Goal: Information Seeking & Learning: Learn about a topic

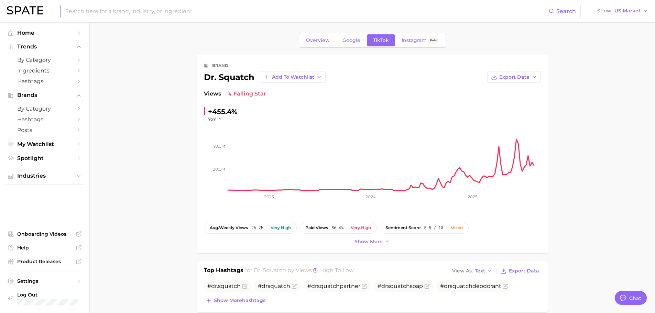
click at [150, 10] on input at bounding box center [307, 11] width 484 height 12
type input "old spice"
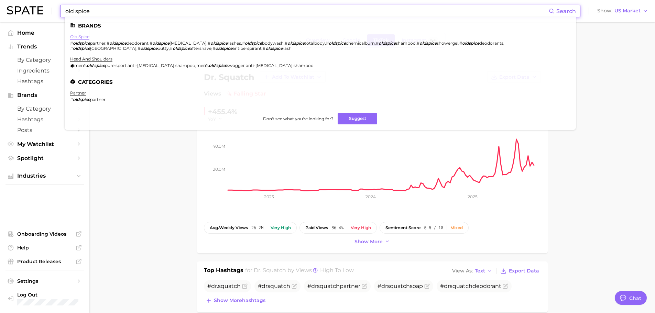
click at [81, 38] on link "old spice" at bounding box center [79, 36] width 19 height 5
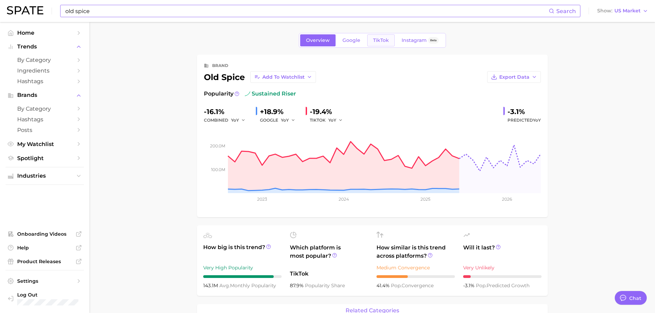
click at [377, 38] on span "TikTok" at bounding box center [381, 41] width 16 height 6
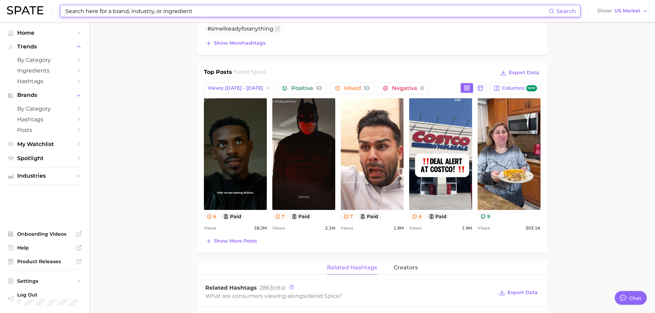
scroll to position [275, 0]
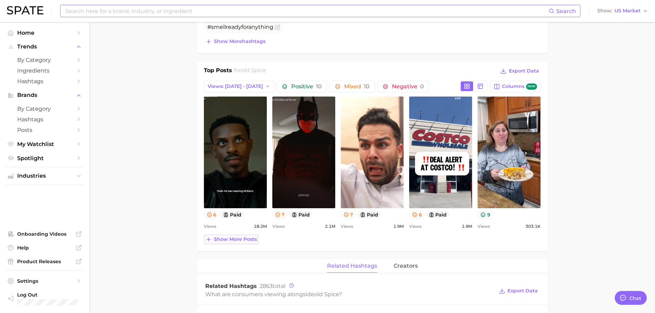
click at [243, 241] on span "Show more posts" at bounding box center [235, 240] width 43 height 6
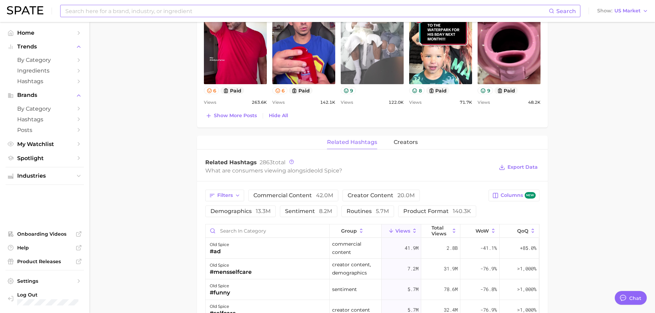
scroll to position [619, 0]
